Goal: Task Accomplishment & Management: Use online tool/utility

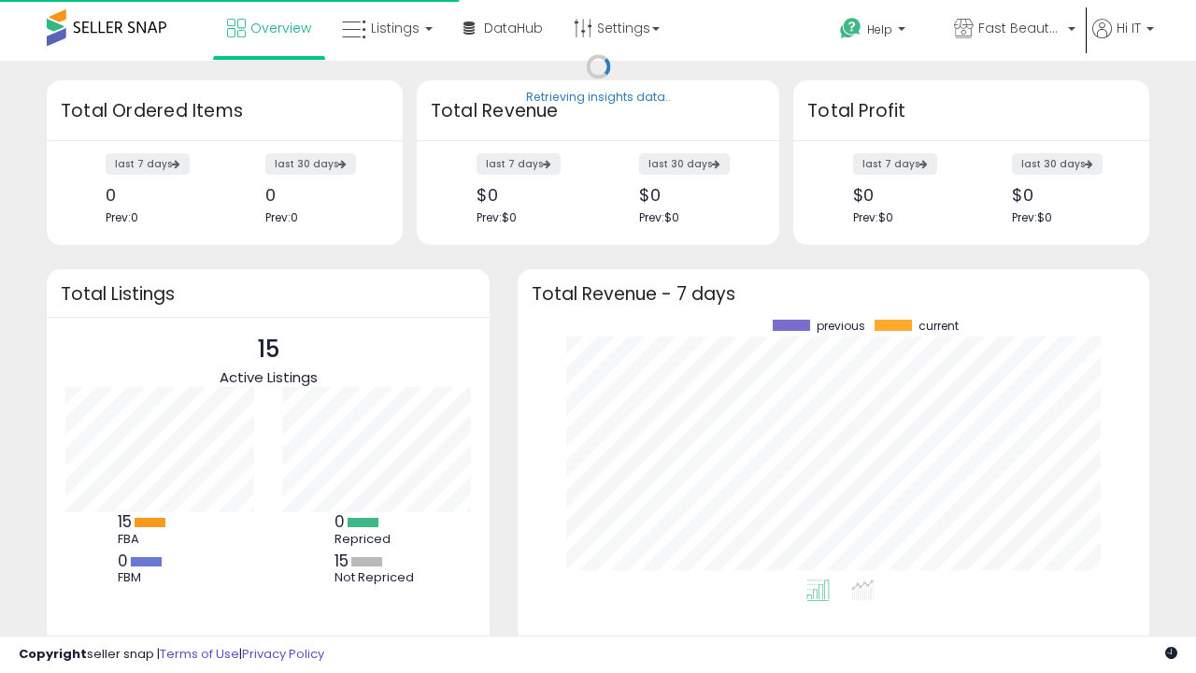
scroll to position [260, 594]
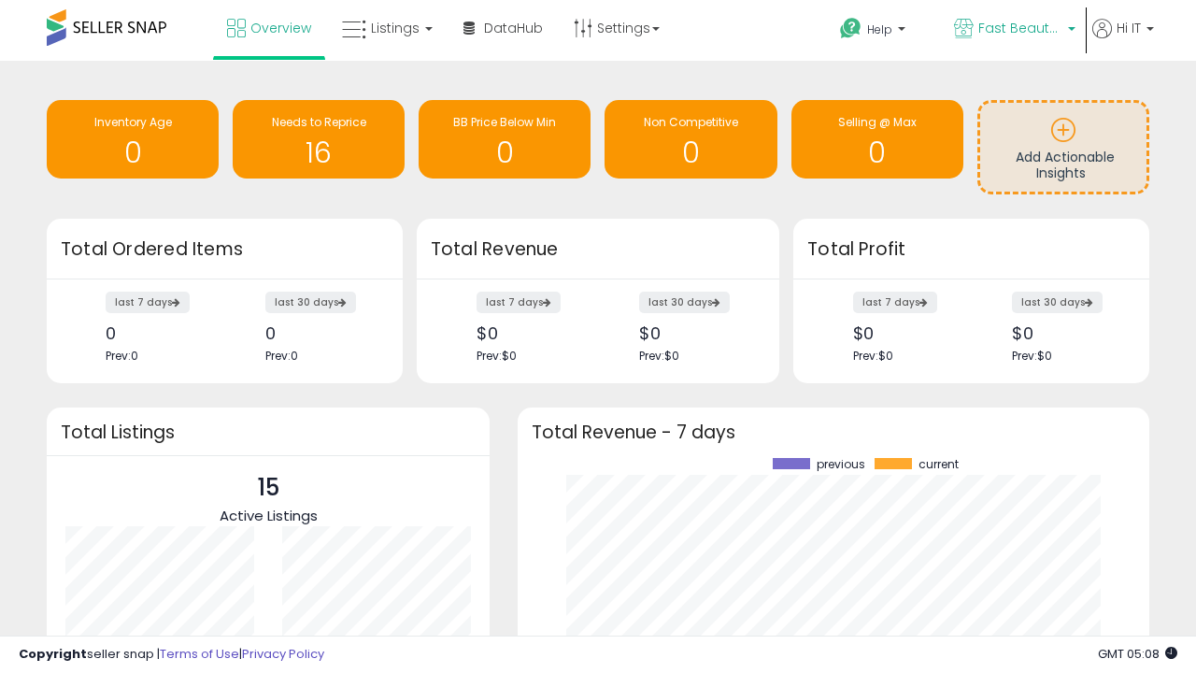
click at [1013, 30] on span "Fast Beauty ([GEOGRAPHIC_DATA])" at bounding box center [1020, 28] width 84 height 19
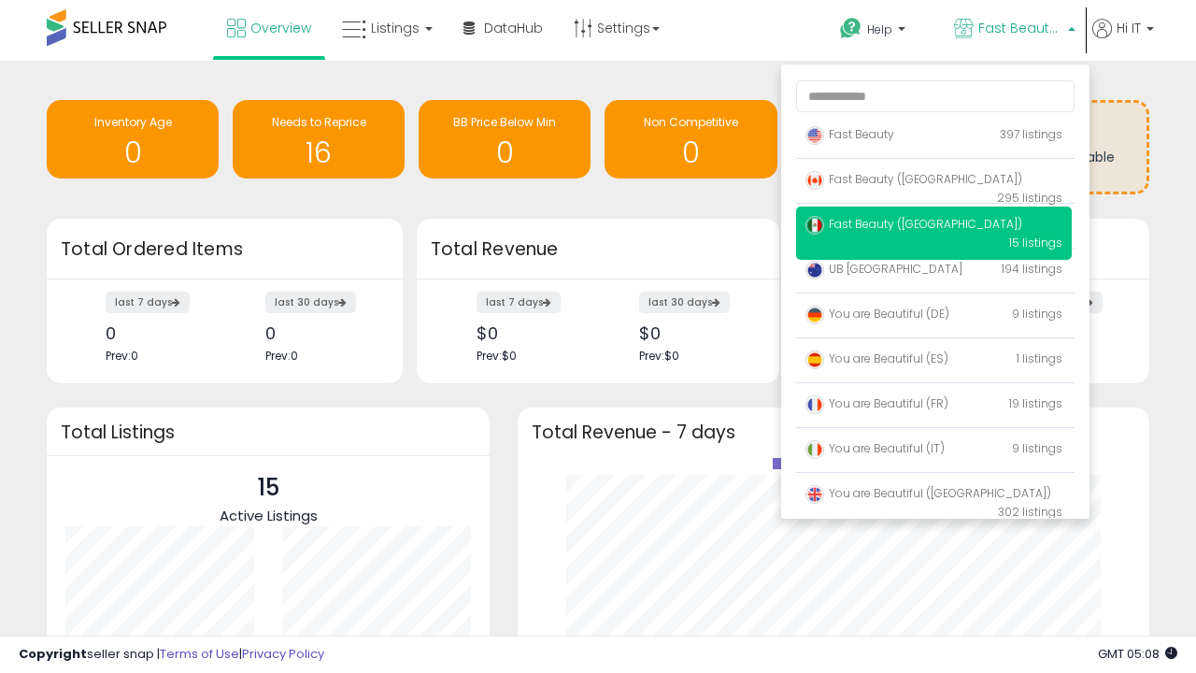
click at [933, 451] on span "You are Beautiful (IT)" at bounding box center [874, 448] width 139 height 16
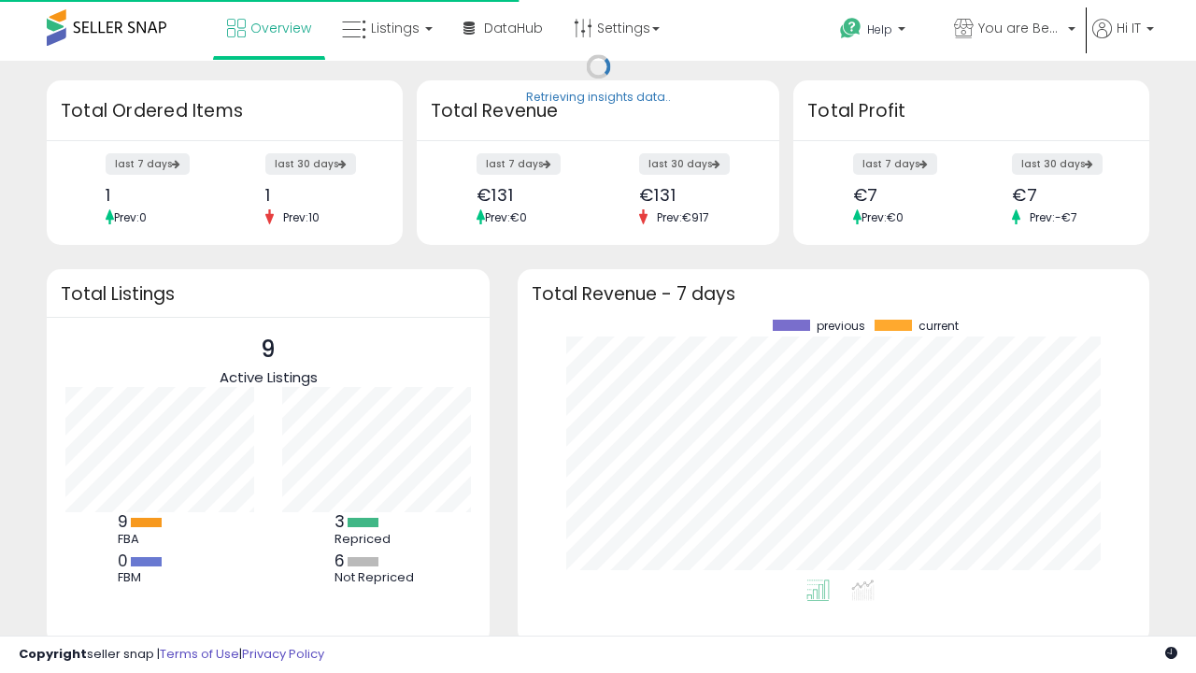
scroll to position [260, 594]
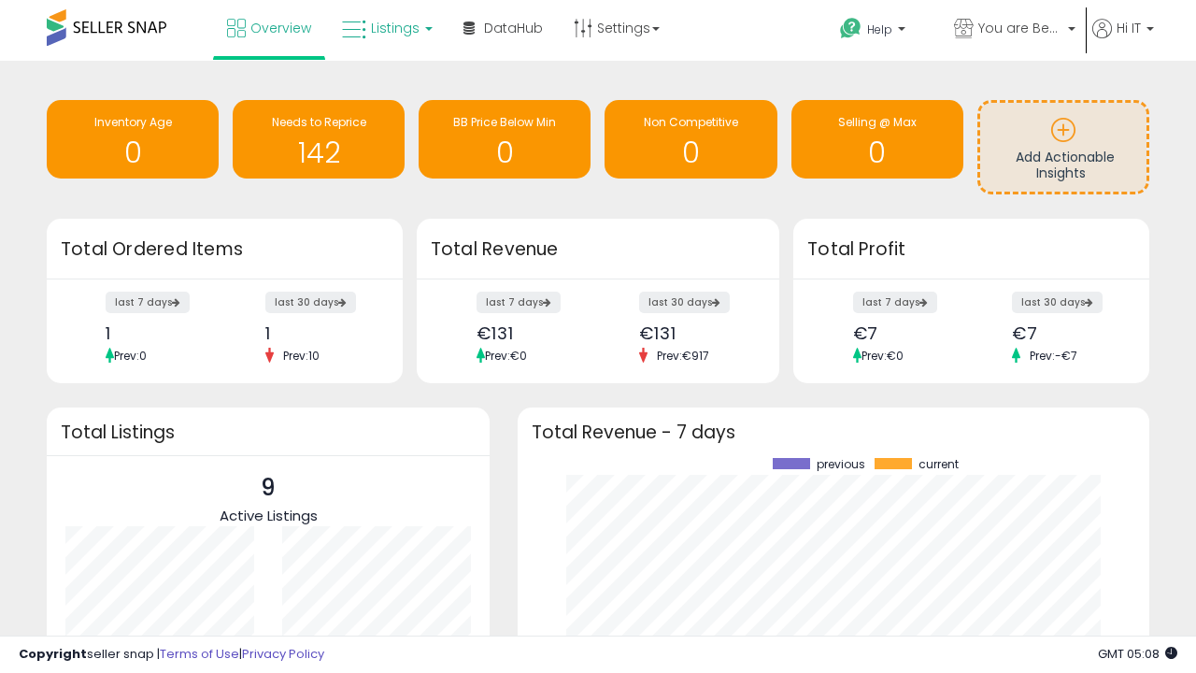
click at [385, 28] on span "Listings" at bounding box center [395, 28] width 49 height 19
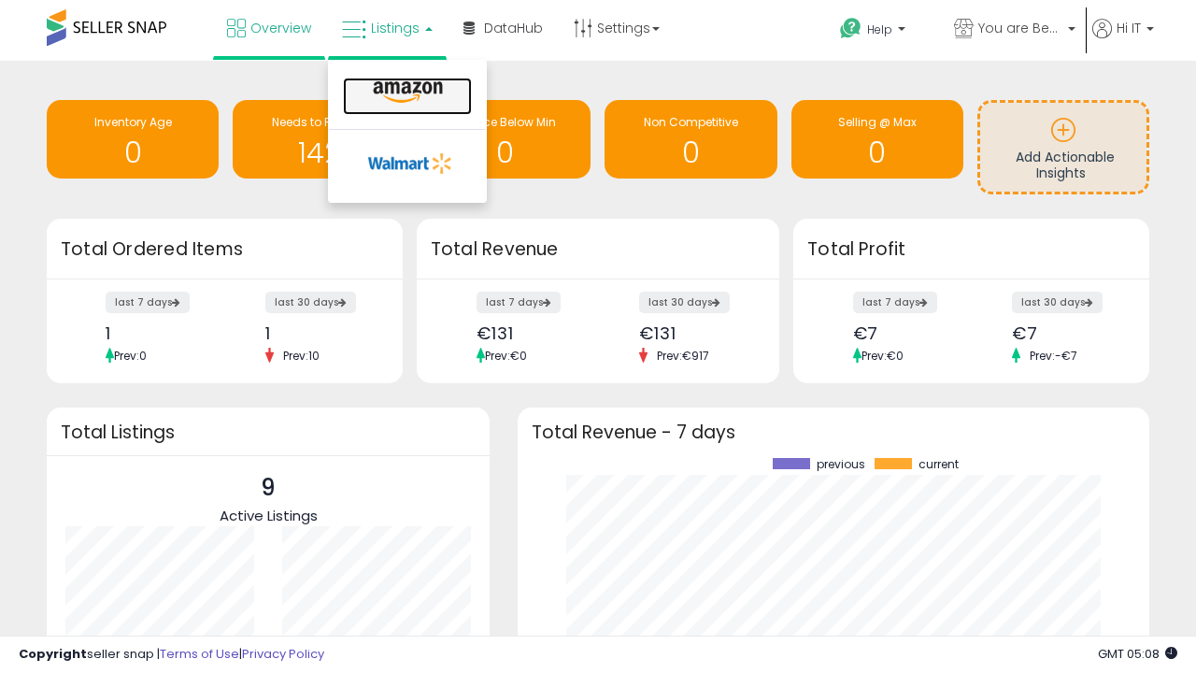
click at [405, 92] on icon at bounding box center [407, 92] width 81 height 24
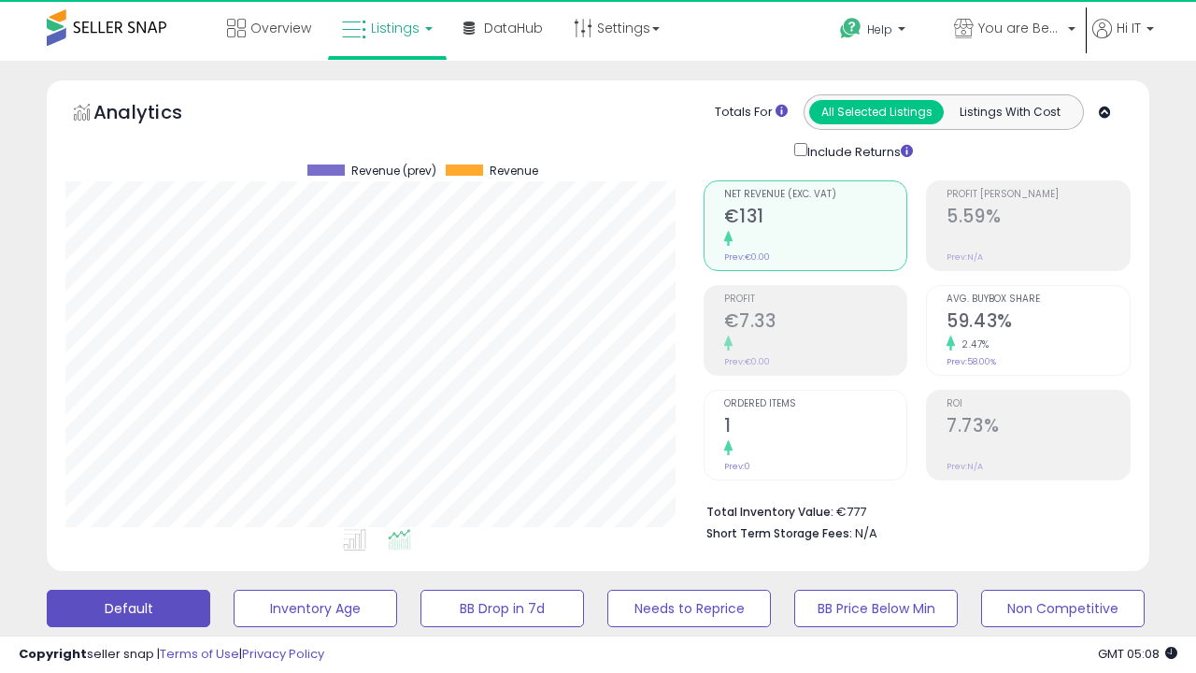
scroll to position [383, 637]
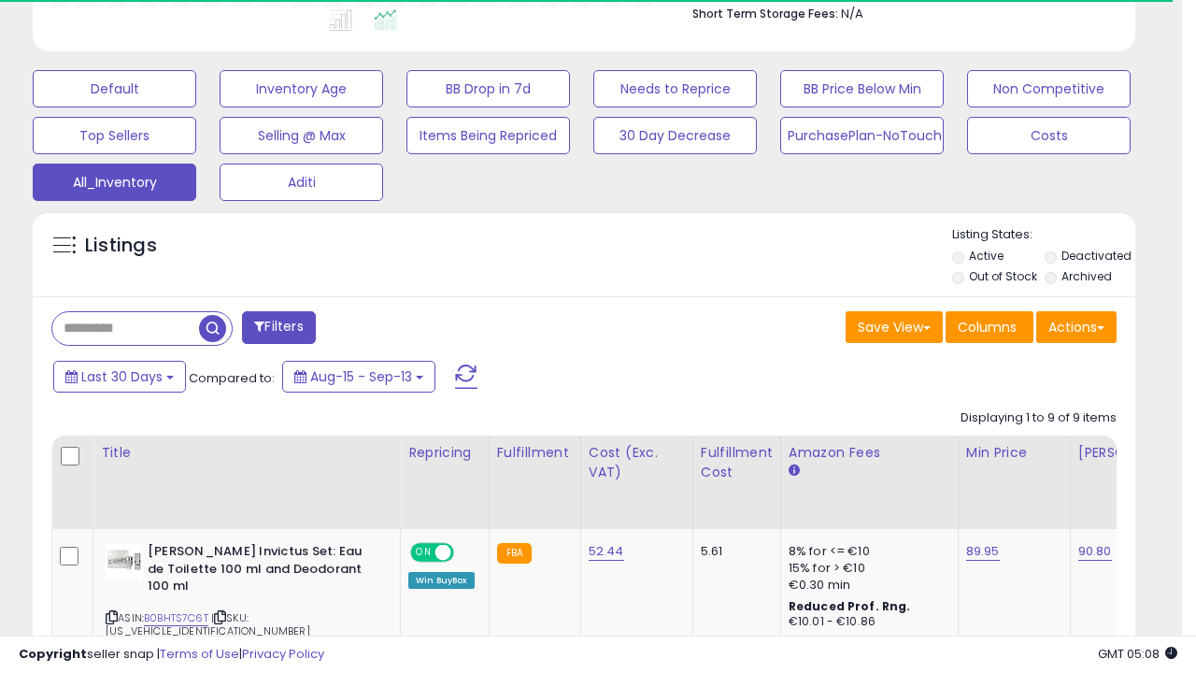
scroll to position [0, 0]
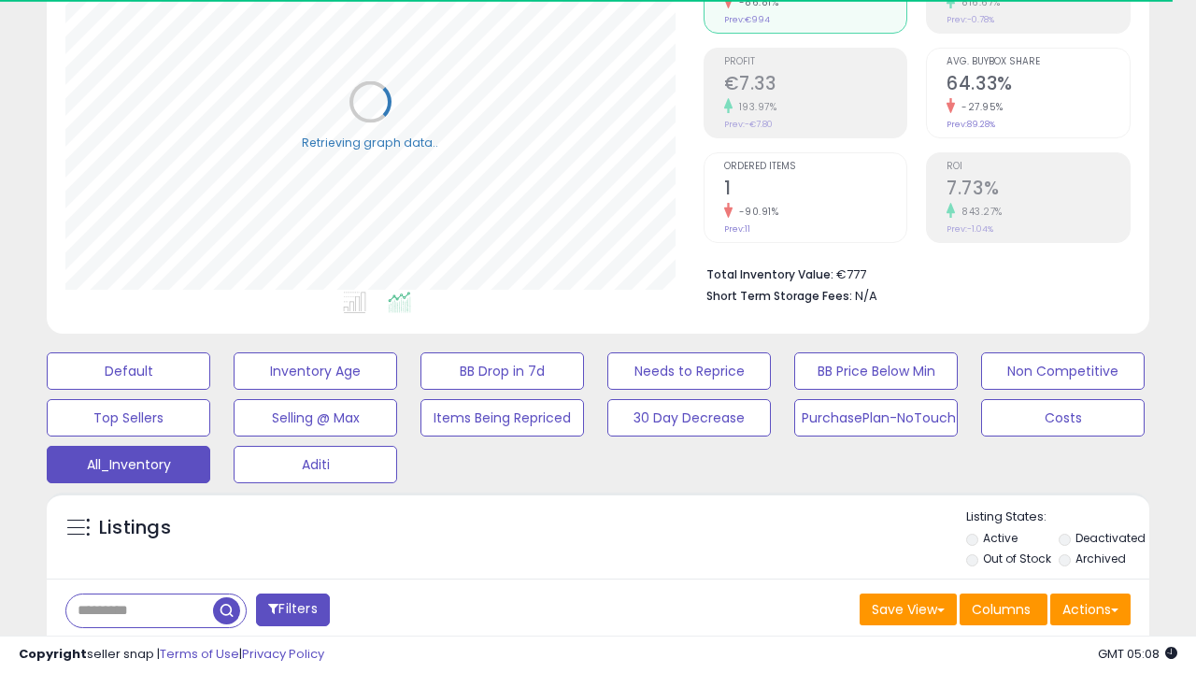
click at [133, 649] on span "Last 30 Days" at bounding box center [135, 658] width 81 height 19
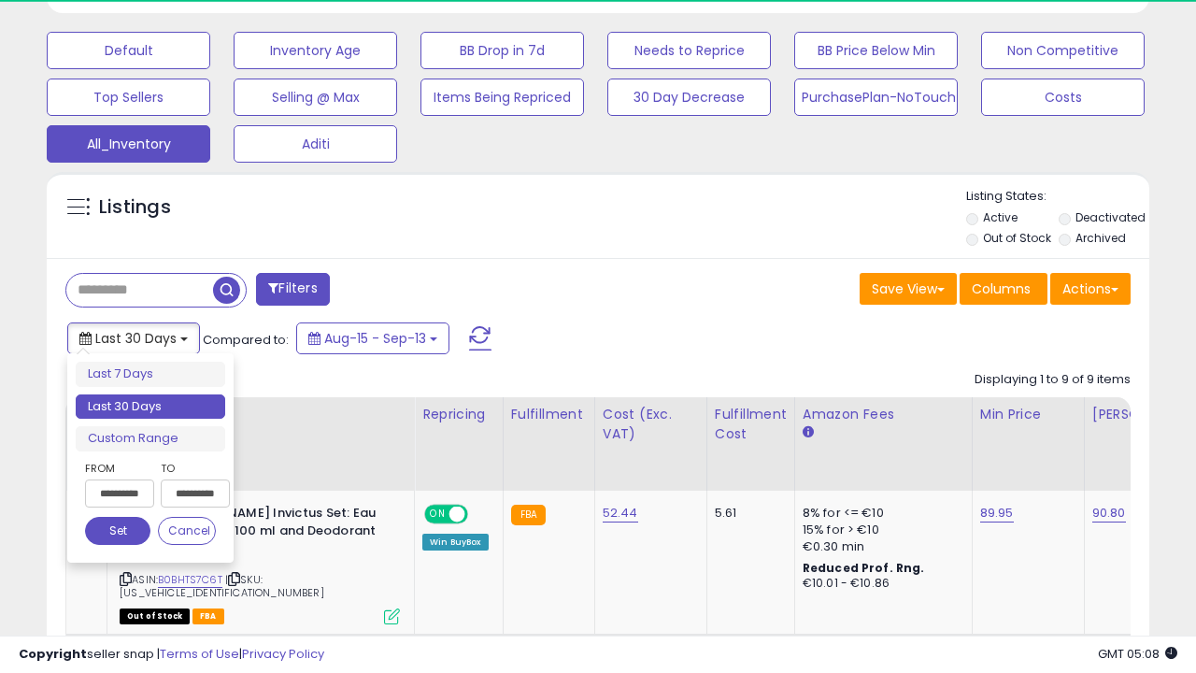
scroll to position [383, 637]
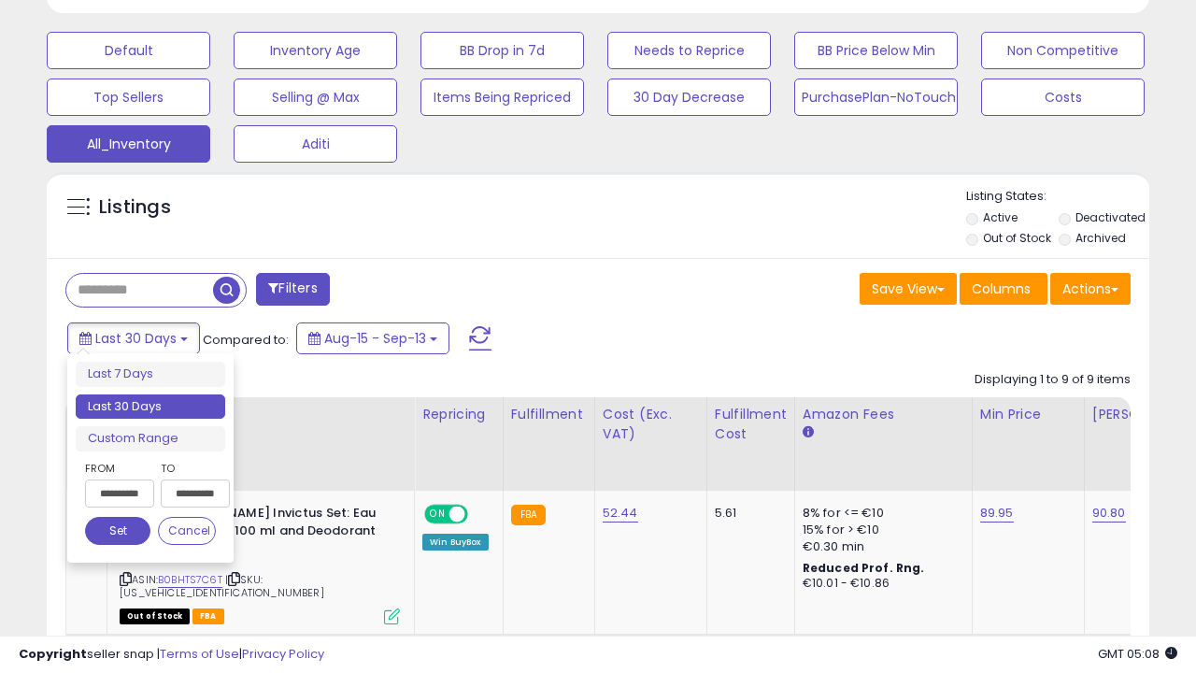
click at [150, 406] on li "Last 30 Days" at bounding box center [150, 406] width 149 height 25
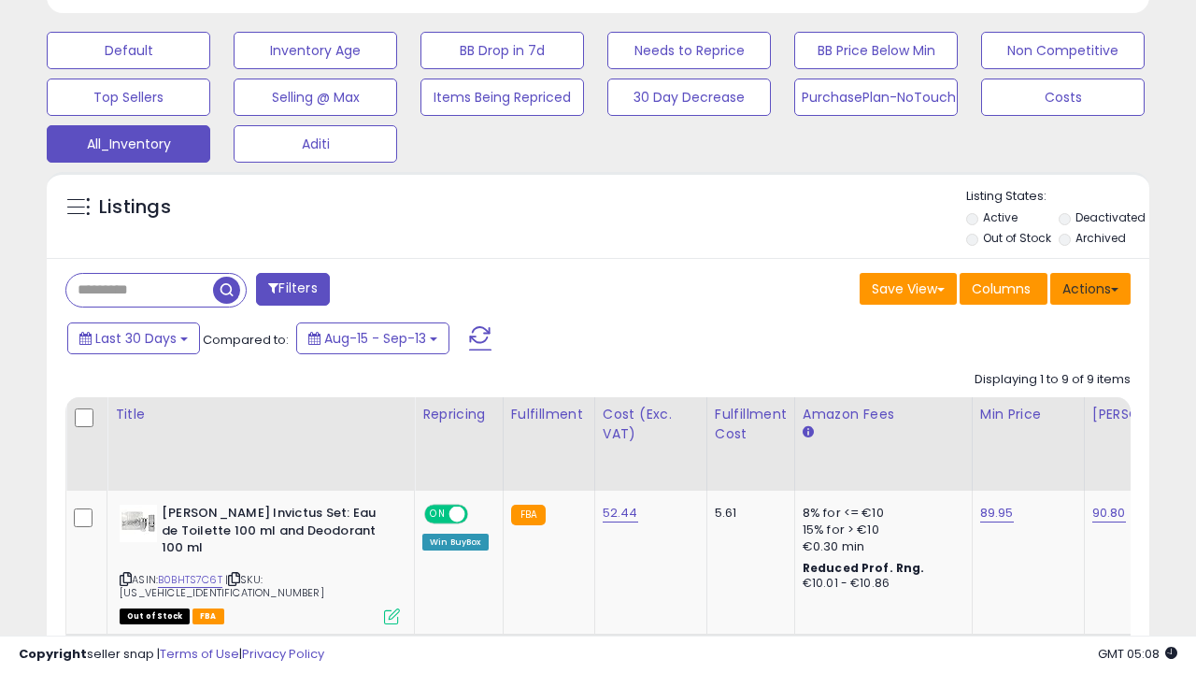
click at [1090, 287] on button "Actions" at bounding box center [1090, 289] width 80 height 32
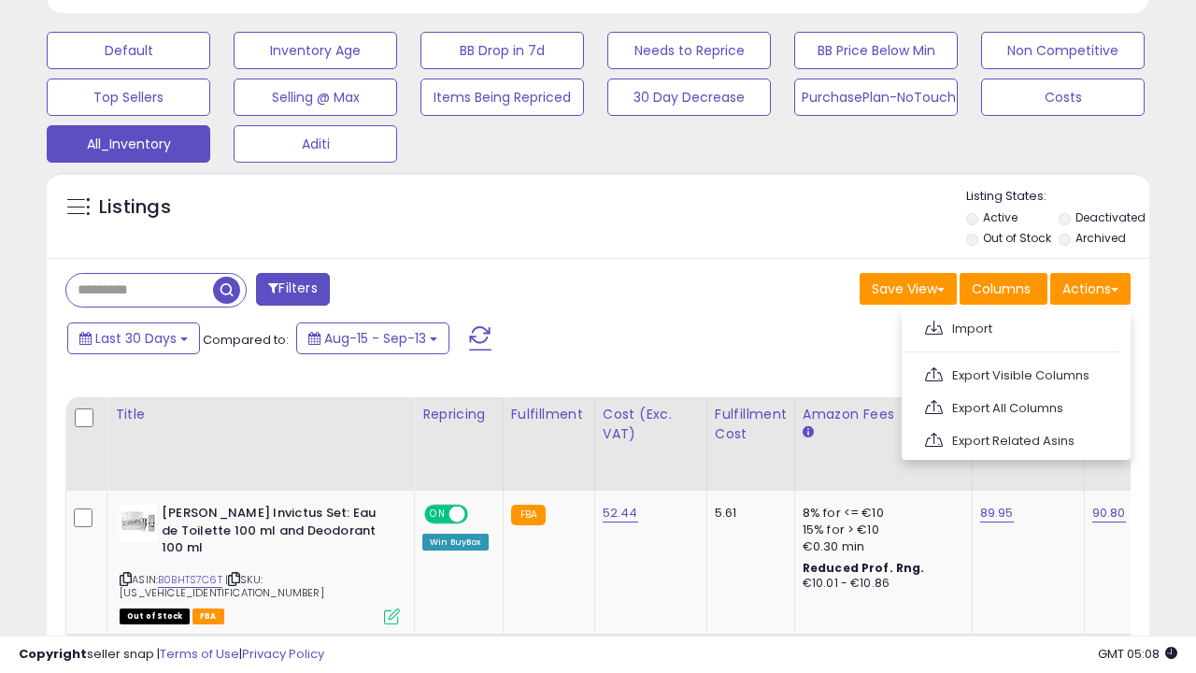
click at [1014, 405] on link "Export All Columns" at bounding box center [1014, 407] width 205 height 29
